Goal: Obtain resource: Download file/media

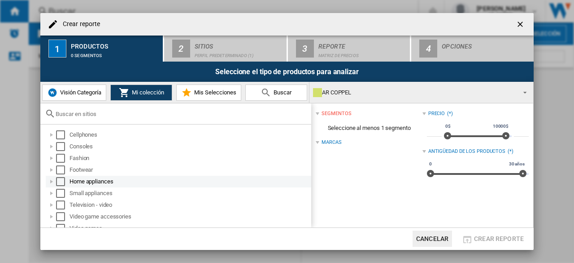
click at [55, 181] on div at bounding box center [51, 181] width 9 height 9
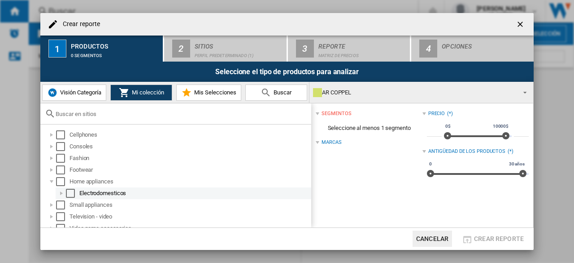
click at [60, 193] on div at bounding box center [61, 193] width 9 height 9
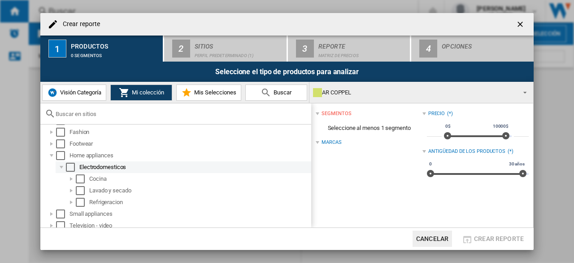
scroll to position [45, 0]
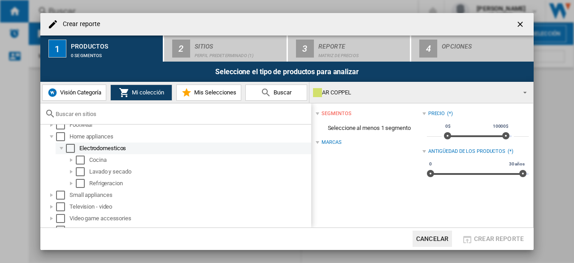
click at [66, 146] on div "Select" at bounding box center [70, 148] width 9 height 9
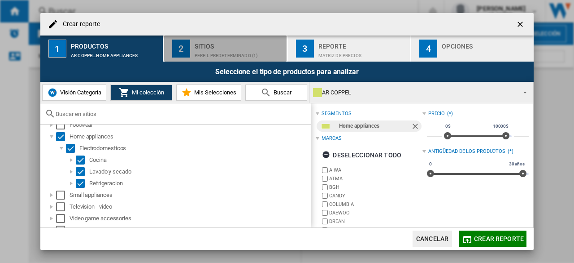
click at [214, 45] on div "Sitios" at bounding box center [239, 43] width 88 height 9
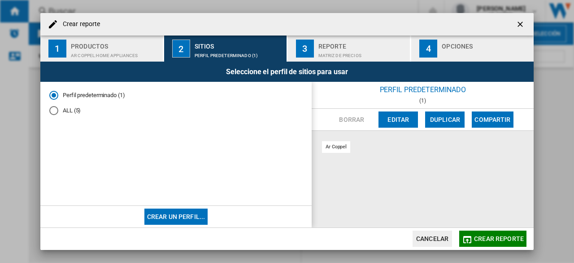
click at [72, 112] on md-radio-button "ALL (5)" at bounding box center [176, 110] width 254 height 9
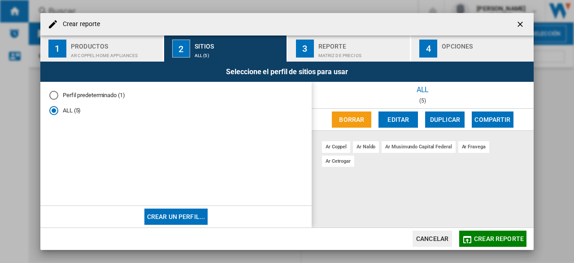
click at [67, 94] on md-radio-button "Perfil predeterminado (1)" at bounding box center [176, 95] width 254 height 9
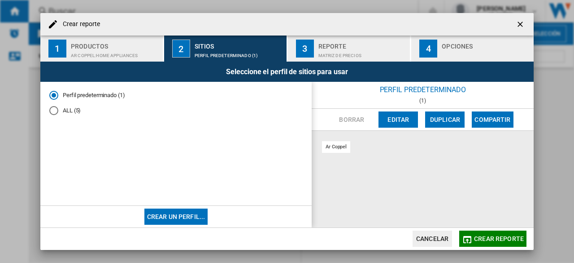
click at [57, 105] on md-radio-group "Perfil predeterminado (1) ALL (5)" at bounding box center [176, 106] width 254 height 31
click at [56, 108] on div "ALL (5)" at bounding box center [53, 110] width 9 height 9
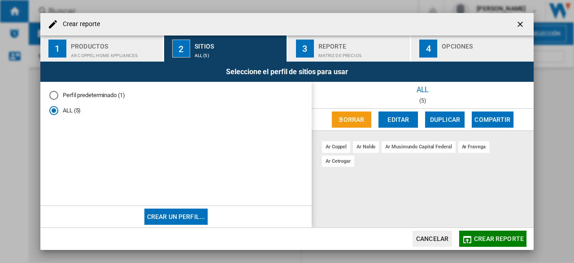
click at [322, 49] on div "Matriz de precios" at bounding box center [363, 52] width 88 height 9
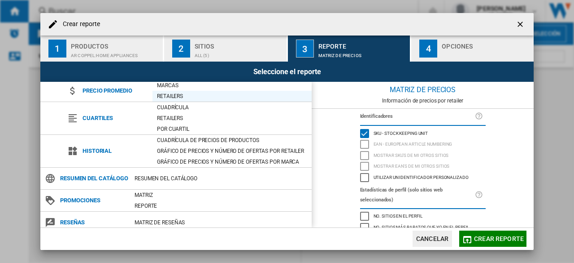
scroll to position [107, 0]
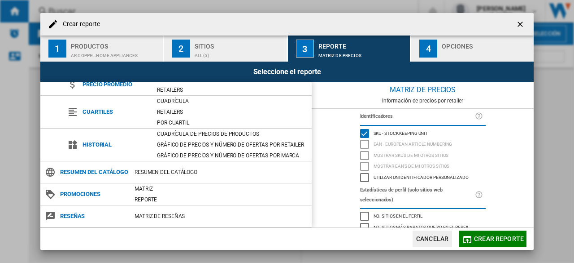
click at [458, 53] on div "button" at bounding box center [486, 52] width 88 height 9
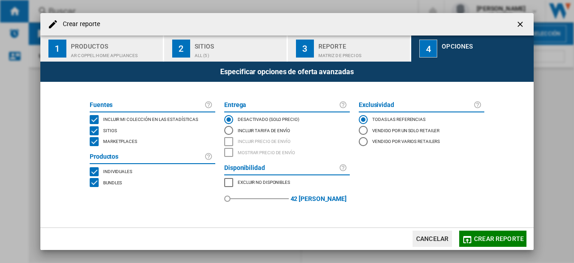
click at [92, 143] on div "MARKETPLACES" at bounding box center [94, 141] width 9 height 9
click at [479, 236] on span "Crear reporte" at bounding box center [499, 238] width 50 height 7
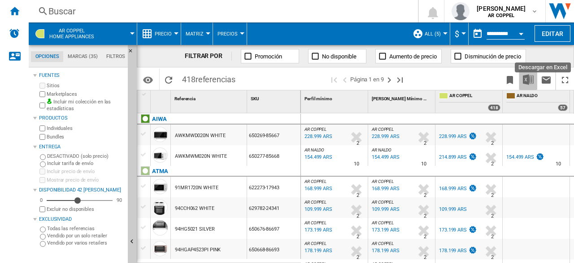
click at [524, 80] on img "Descargar en Excel" at bounding box center [528, 79] width 11 height 11
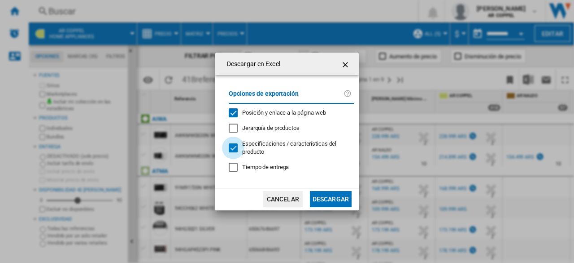
click at [238, 151] on div at bounding box center [233, 147] width 9 height 9
click at [236, 115] on div "Posición y enlace a la página web" at bounding box center [233, 112] width 9 height 9
click at [327, 202] on button "Descargar" at bounding box center [331, 199] width 42 height 16
